Goal: Task Accomplishment & Management: Manage account settings

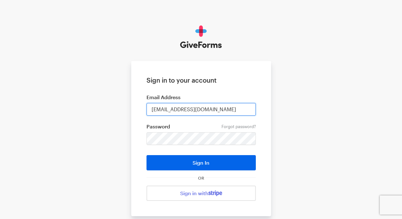
type input "[EMAIL_ADDRESS][DOMAIN_NAME]"
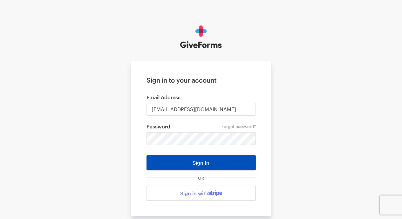
click at [167, 160] on button "Sign In" at bounding box center [200, 162] width 109 height 15
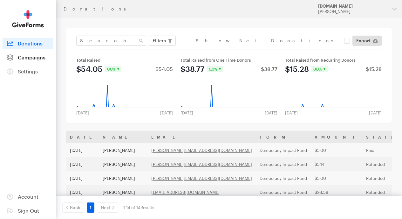
click at [35, 62] on link "Campaigns" at bounding box center [28, 57] width 51 height 11
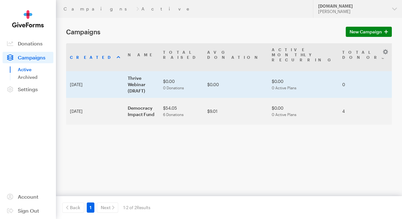
click at [124, 77] on td "Thrive Webinar (DRAFT)" at bounding box center [141, 84] width 35 height 27
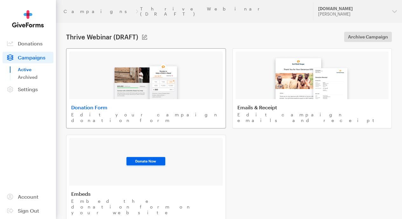
click at [119, 80] on img at bounding box center [146, 78] width 74 height 41
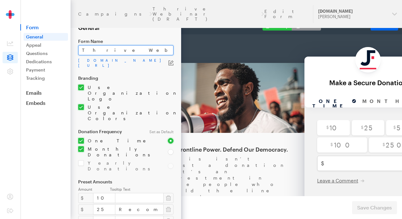
drag, startPoint x: 113, startPoint y: 50, endPoint x: 151, endPoint y: 51, distance: 37.8
click at [151, 51] on input "Thrive Webinar (DRAFT)" at bounding box center [125, 50] width 95 height 10
type input "Thrive Webinar"
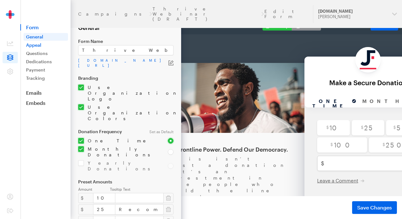
click at [49, 46] on link "Appeal" at bounding box center [46, 45] width 44 height 8
click at [376, 206] on span "Save Changes" at bounding box center [374, 208] width 35 height 8
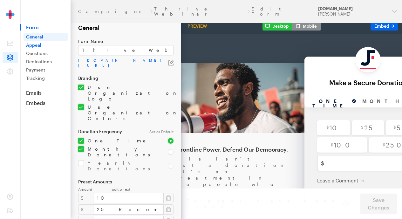
click at [48, 43] on link "Appeal" at bounding box center [46, 45] width 44 height 8
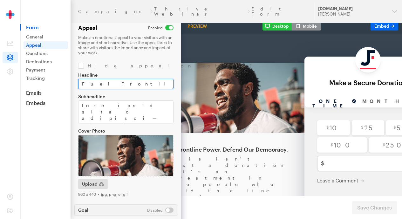
click at [119, 87] on input "Fuel Frontline Power. Defend Our Democracy." at bounding box center [125, 84] width 95 height 10
paste input "Inspired by the training? Help us keep it going"
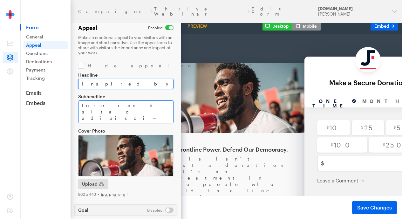
scroll to position [11, 0]
type input "Inspired by the training? Help us keep it going."
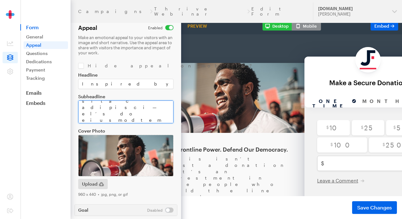
click at [139, 111] on textarea "Subheadline" at bounding box center [125, 111] width 95 height 23
paste textarea "Your contribution ensures others can access the same impactful experience you j…"
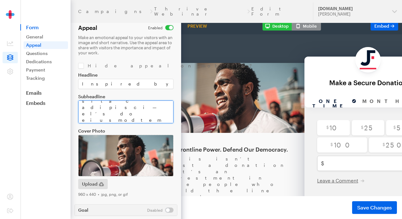
type textarea "Your contribution ensures others can access the same impactful experience you j…"
paste textarea "Your contribution ensures others can access the same impactful experience you j…"
paste textarea "If this training made a difference for you, consider paying it forward. Every c…"
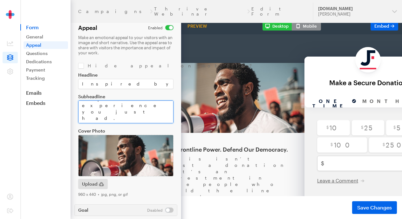
scroll to position [0, 0]
click at [136, 106] on textarea "Subheadline" at bounding box center [125, 111] width 95 height 23
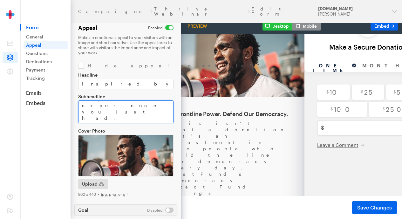
scroll to position [56, 0]
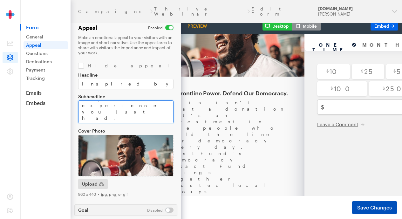
type textarea "Your contribution ensures others can access the same impactful experience you j…"
click at [368, 210] on span "Save Changes" at bounding box center [374, 208] width 35 height 8
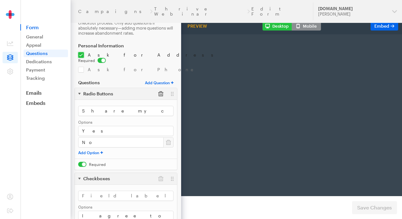
click at [160, 92] on button "button" at bounding box center [160, 93] width 11 height 11
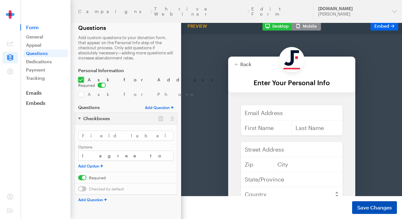
click at [361, 211] on button "Save Changes" at bounding box center [374, 207] width 45 height 13
click at [369, 207] on span "Save Changes" at bounding box center [374, 208] width 35 height 8
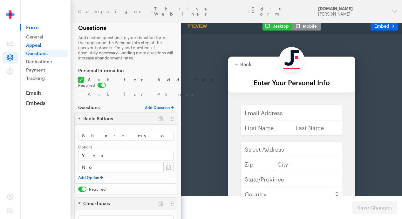
click at [53, 47] on link "Appeal" at bounding box center [46, 45] width 44 height 8
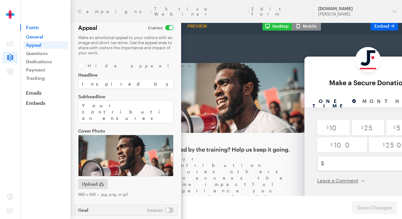
click at [45, 37] on link "General" at bounding box center [46, 37] width 44 height 8
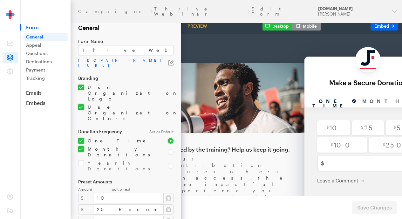
click at [171, 62] on icon "button" at bounding box center [170, 62] width 5 height 5
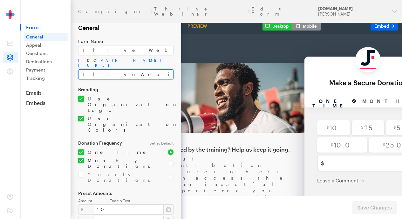
click at [116, 71] on input "ThriveWebinar-1" at bounding box center [125, 74] width 95 height 10
drag, startPoint x: 94, startPoint y: 68, endPoint x: 133, endPoint y: 72, distance: 38.9
click at [133, 72] on input "ThriveWebinar-1" at bounding box center [125, 74] width 95 height 10
type input "Thrive"
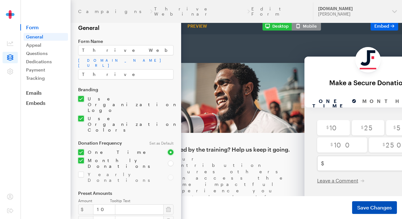
click at [366, 207] on span "Save Changes" at bounding box center [374, 208] width 35 height 8
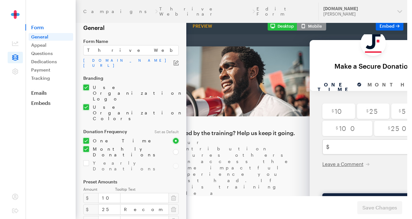
scroll to position [17, 0]
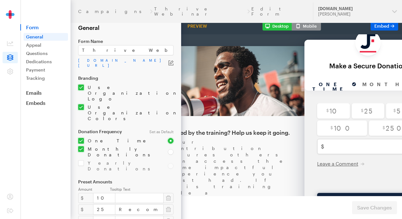
click at [214, 97] on img at bounding box center [228, 65] width 153 height 70
click at [129, 60] on link "app.giveforms.com/forms/justfund/Thrive" at bounding box center [123, 63] width 90 height 10
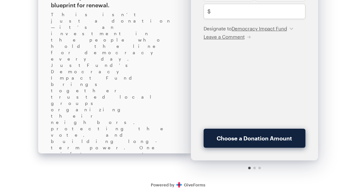
scroll to position [118, 0]
